Goal: Information Seeking & Learning: Learn about a topic

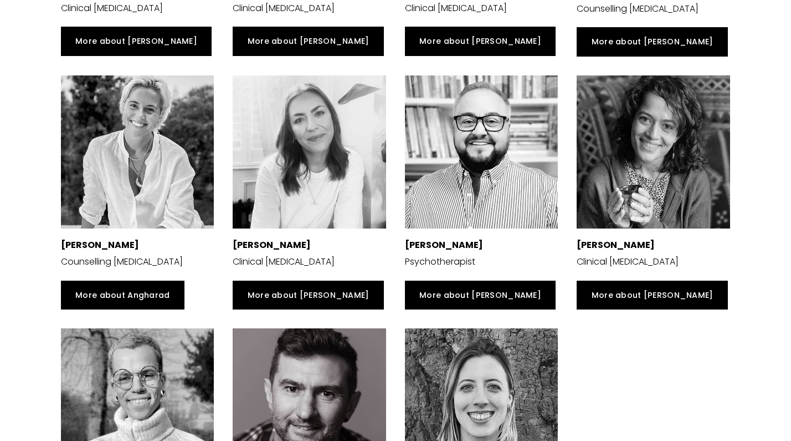
scroll to position [2324, 0]
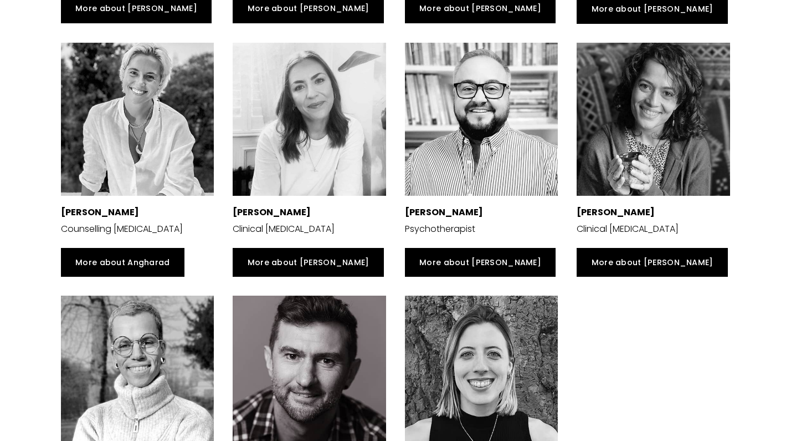
click at [666, 109] on div at bounding box center [653, 119] width 153 height 153
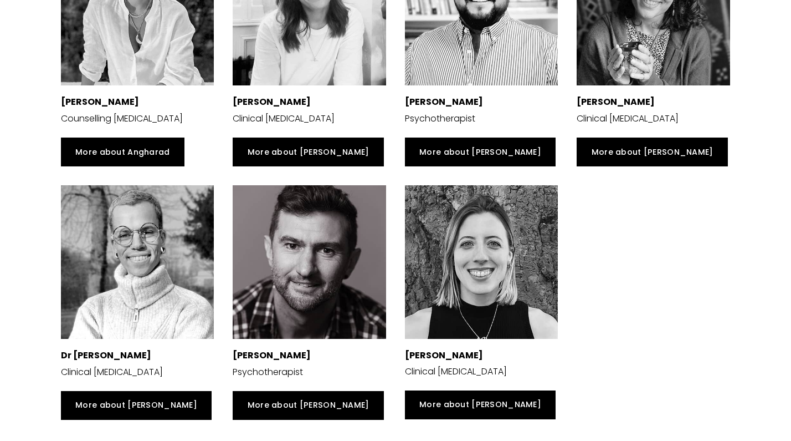
scroll to position [2436, 0]
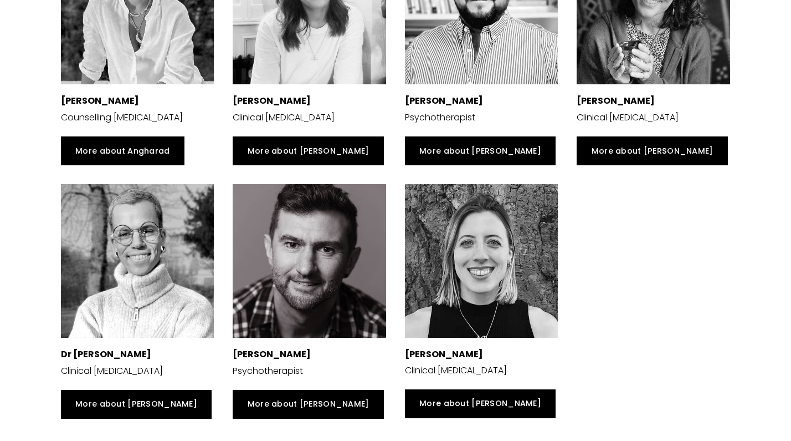
click at [115, 249] on div at bounding box center [137, 260] width 153 height 153
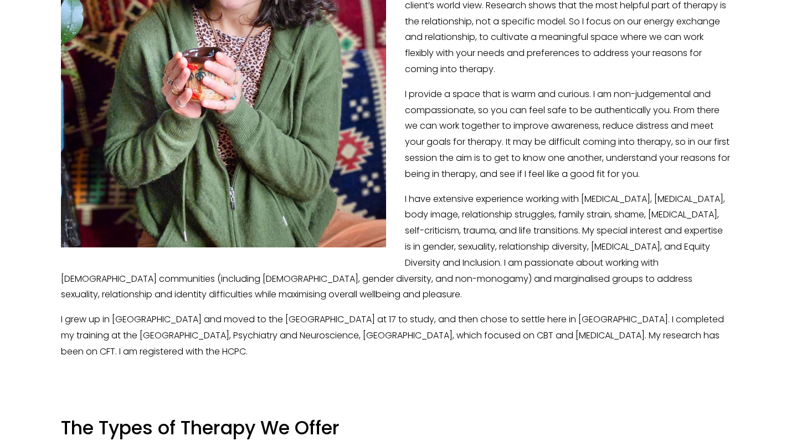
scroll to position [415, 0]
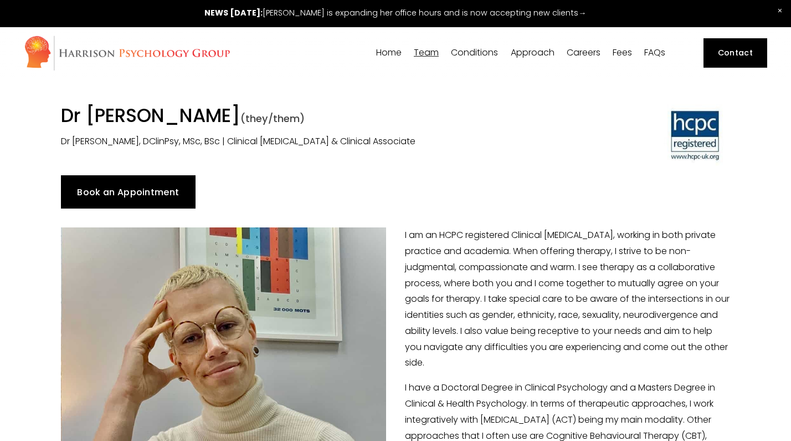
click at [619, 55] on link "Fees" at bounding box center [622, 53] width 19 height 11
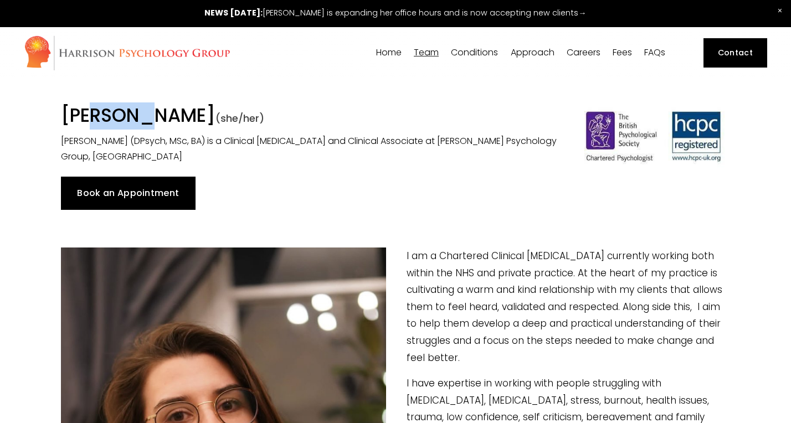
drag, startPoint x: 268, startPoint y: 114, endPoint x: 53, endPoint y: 110, distance: 215.0
click at [53, 110] on div "Dr Suzanna Chojnacki (she/her) Dr Suzanna Chojnacki (DPsych, MSc, BA) is a Clin…" at bounding box center [310, 134] width 516 height 61
copy h1 "[PERSON_NAME]"
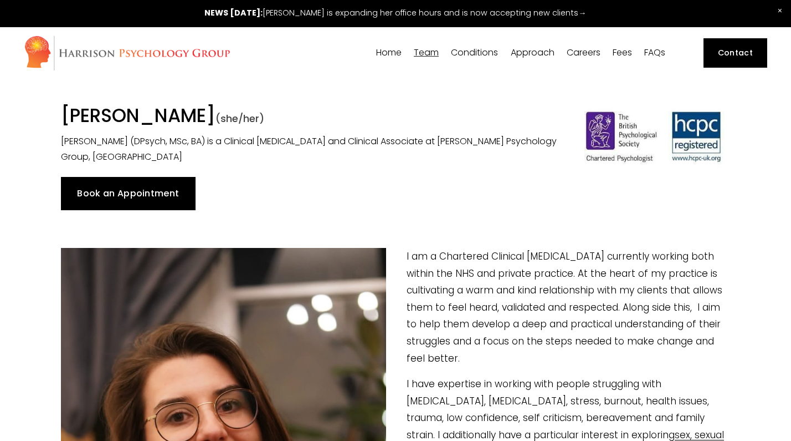
click at [0, 0] on span "[PERSON_NAME]" at bounding box center [0, 0] width 0 height 0
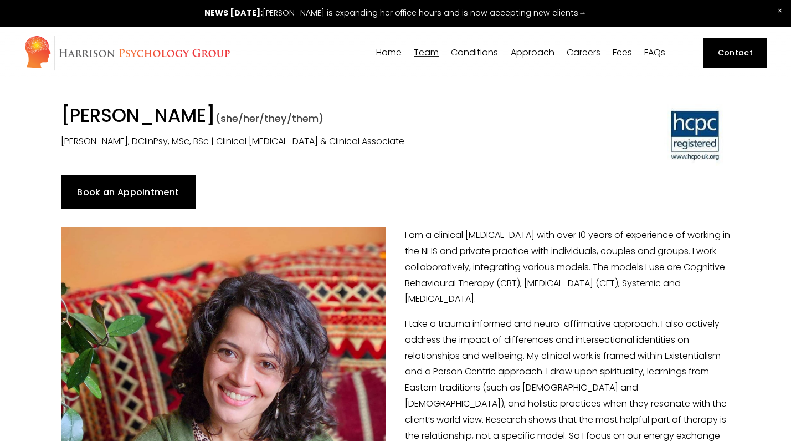
click at [148, 110] on h1 "Dr Mehul Elliott-Joshi (she/her/they/them)" at bounding box center [310, 116] width 498 height 25
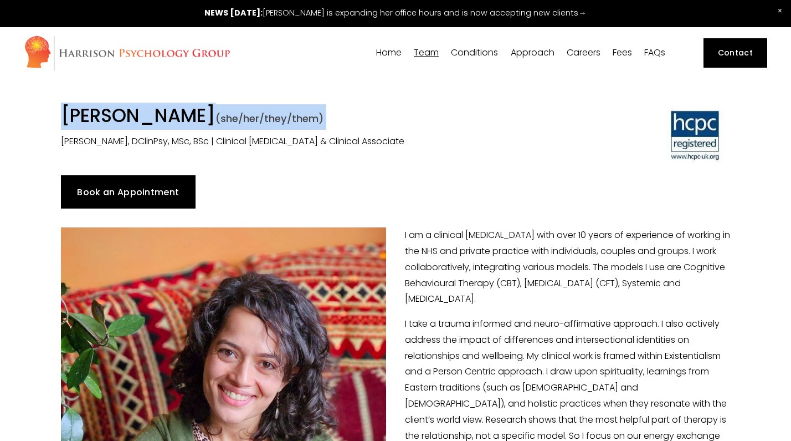
click at [148, 110] on h1 "Dr Mehul Elliott-Joshi (she/her/they/them)" at bounding box center [310, 116] width 498 height 25
click at [151, 111] on h1 "Dr Mehul Elliott-Joshi (she/her/they/them)" at bounding box center [310, 116] width 498 height 25
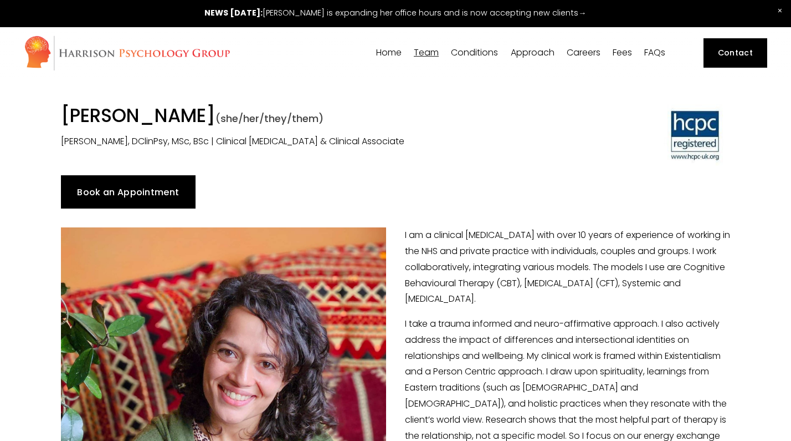
drag, startPoint x: 258, startPoint y: 116, endPoint x: 63, endPoint y: 117, distance: 195.0
click at [63, 117] on h1 "Dr Mehul Elliott-Joshi (she/her/they/them)" at bounding box center [310, 116] width 498 height 25
copy h1 "[PERSON_NAME]"
click at [0, 0] on span "Online Therapy" at bounding box center [0, 0] width 0 height 0
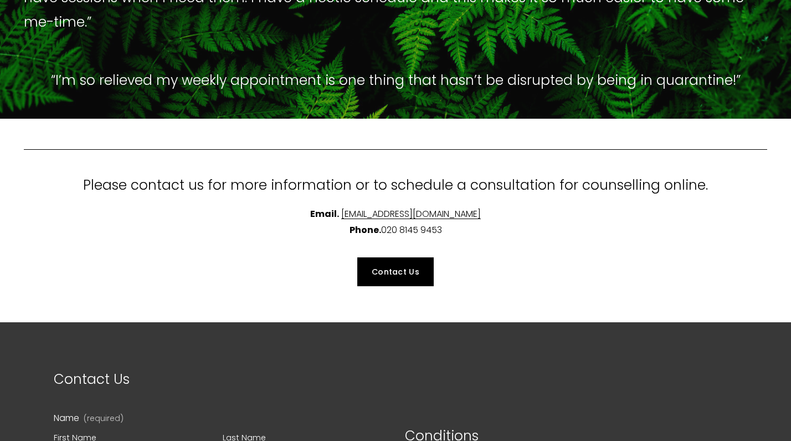
scroll to position [952, 0]
